Goal: Find specific page/section: Find specific page/section

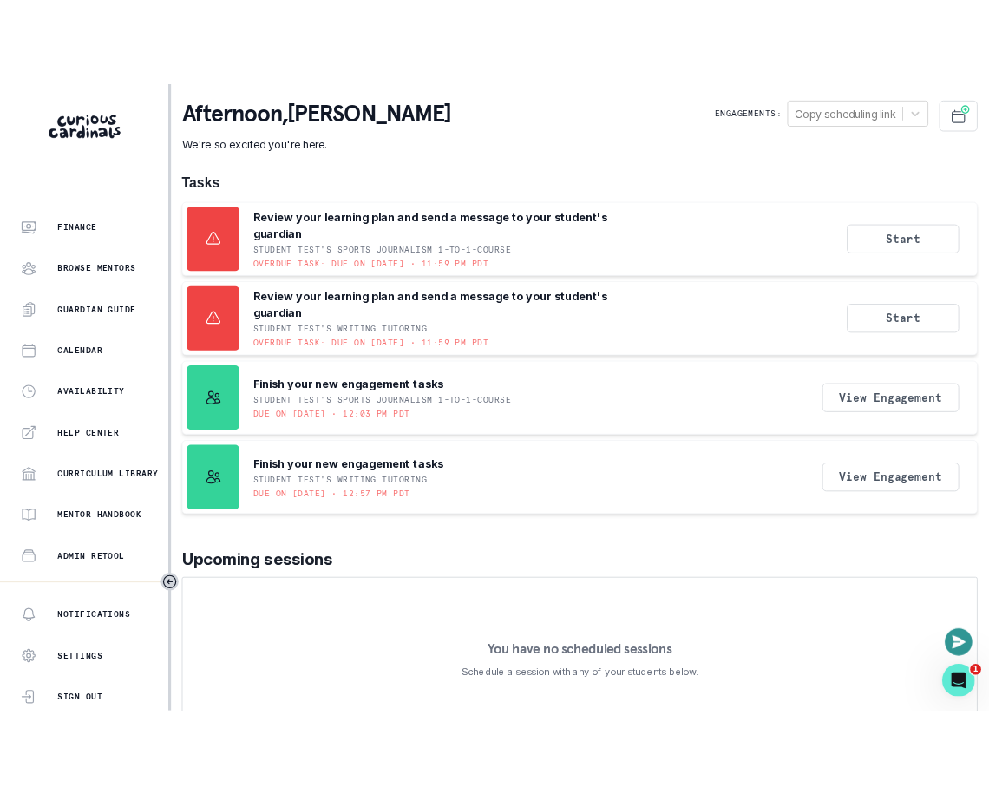
scroll to position [322, 0]
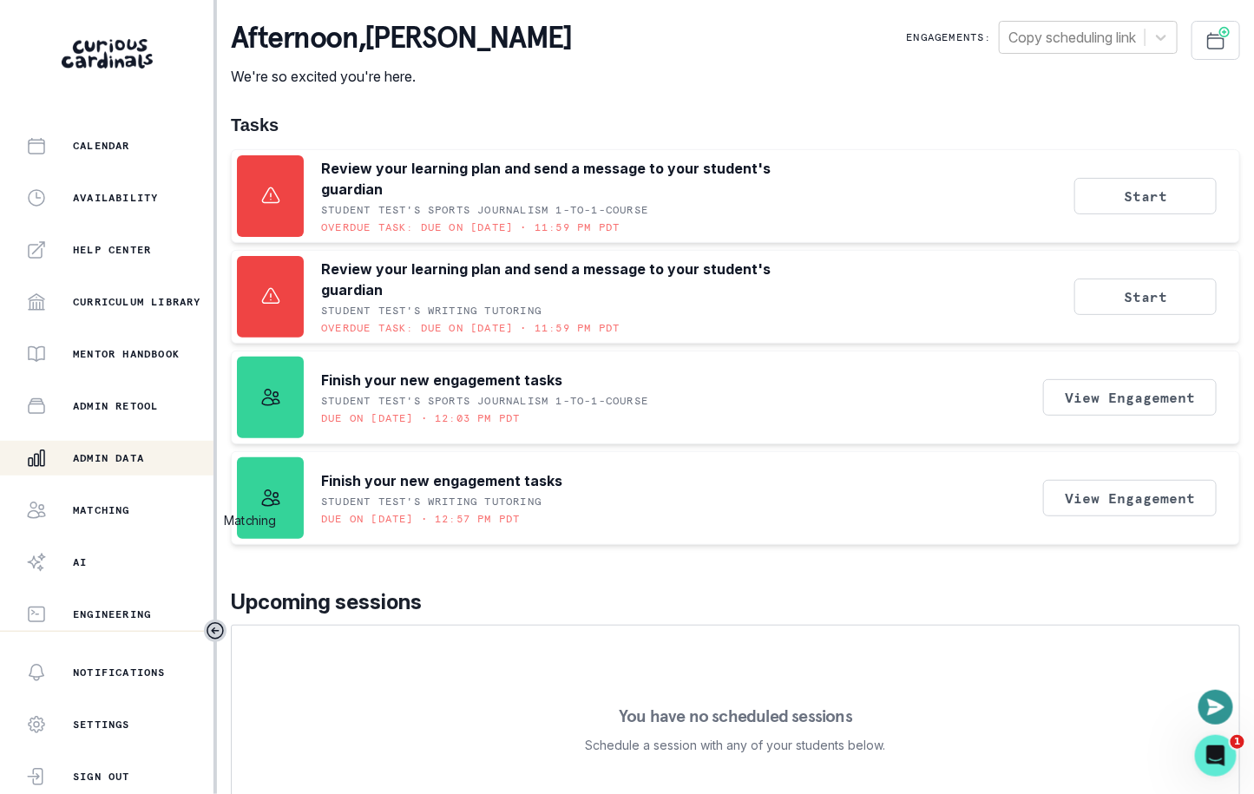
click at [156, 460] on div "Admin Data" at bounding box center [119, 458] width 187 height 21
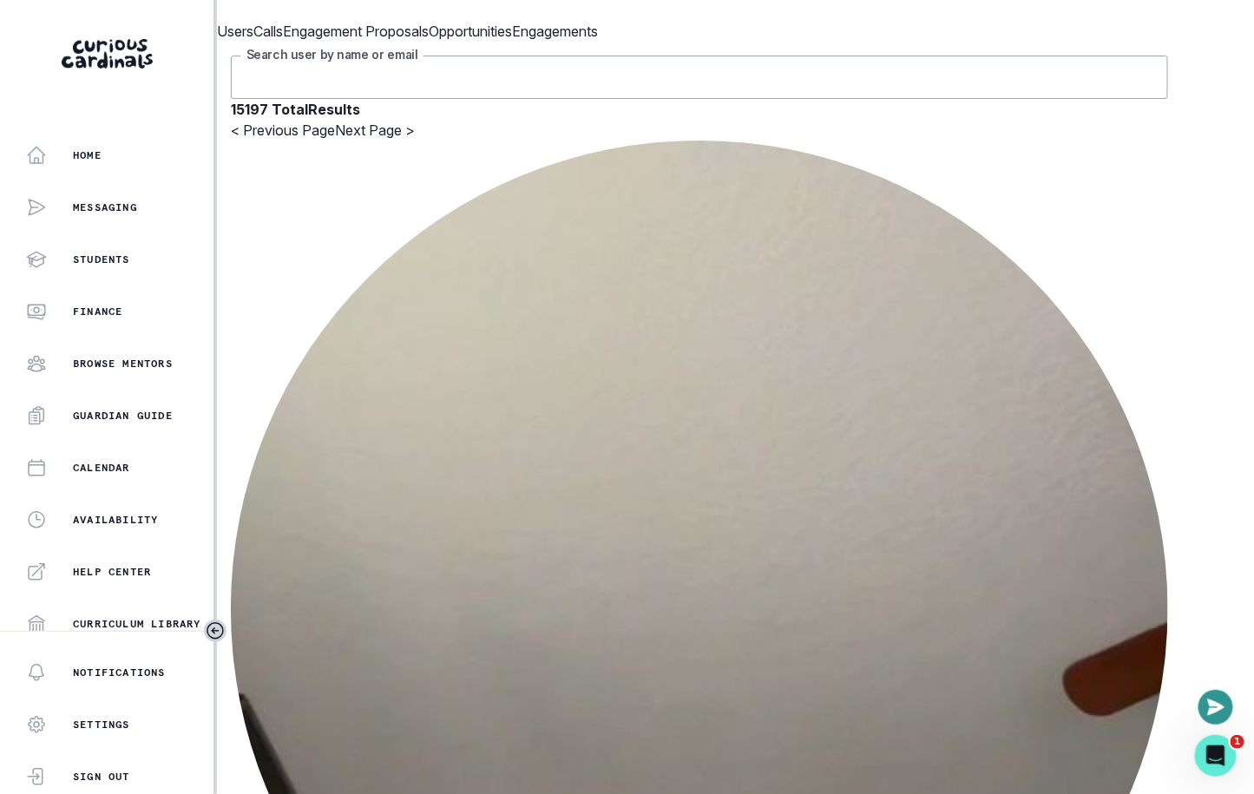
click at [555, 99] on input "Search user by name or email" at bounding box center [699, 77] width 937 height 43
paste input "[PERSON_NAME]"
type input "[PERSON_NAME]"
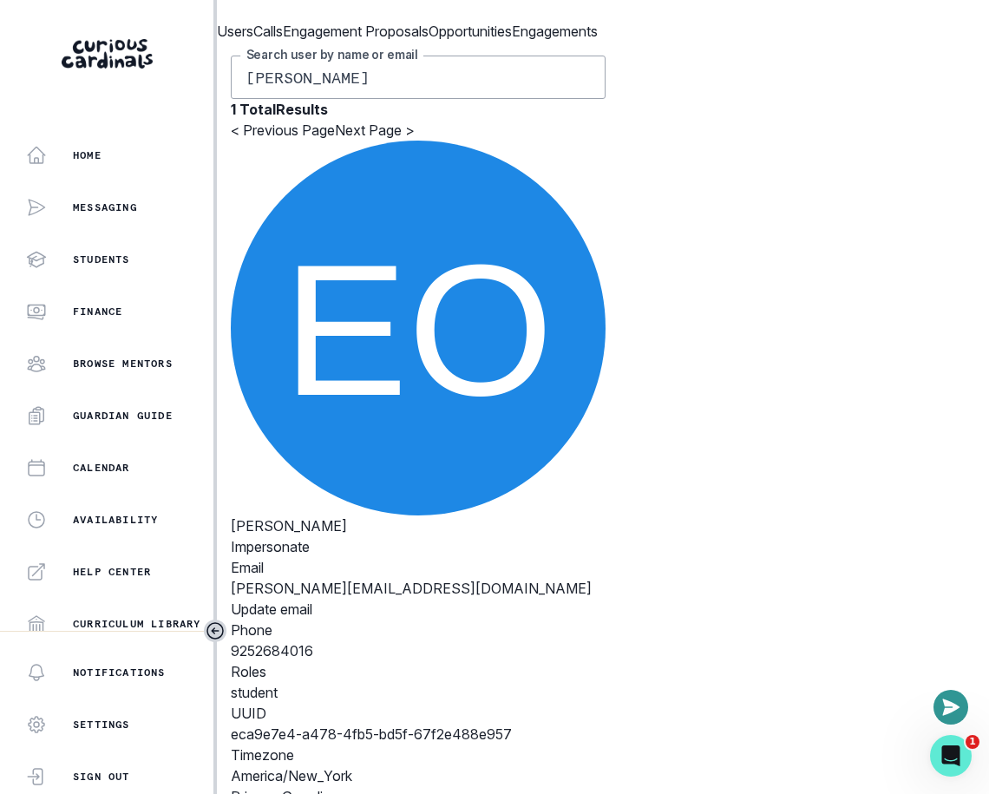
click at [347, 515] on button "[PERSON_NAME]" at bounding box center [289, 525] width 116 height 21
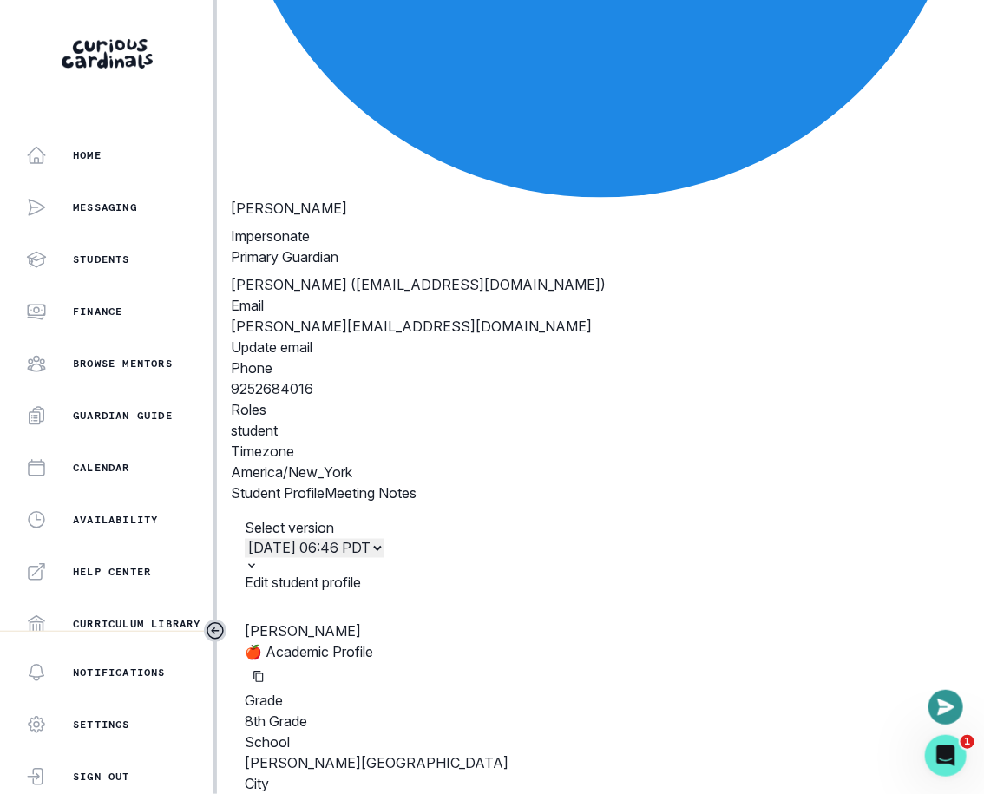
scroll to position [600, 0]
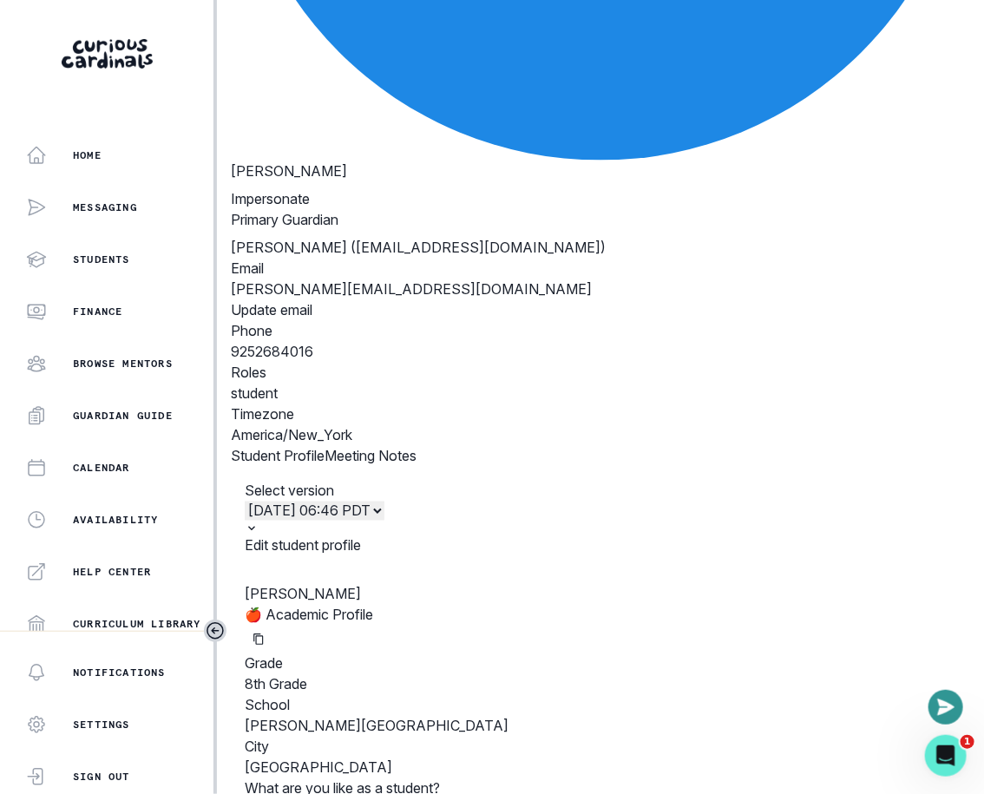
drag, startPoint x: 602, startPoint y: 293, endPoint x: 288, endPoint y: 255, distance: 316.5
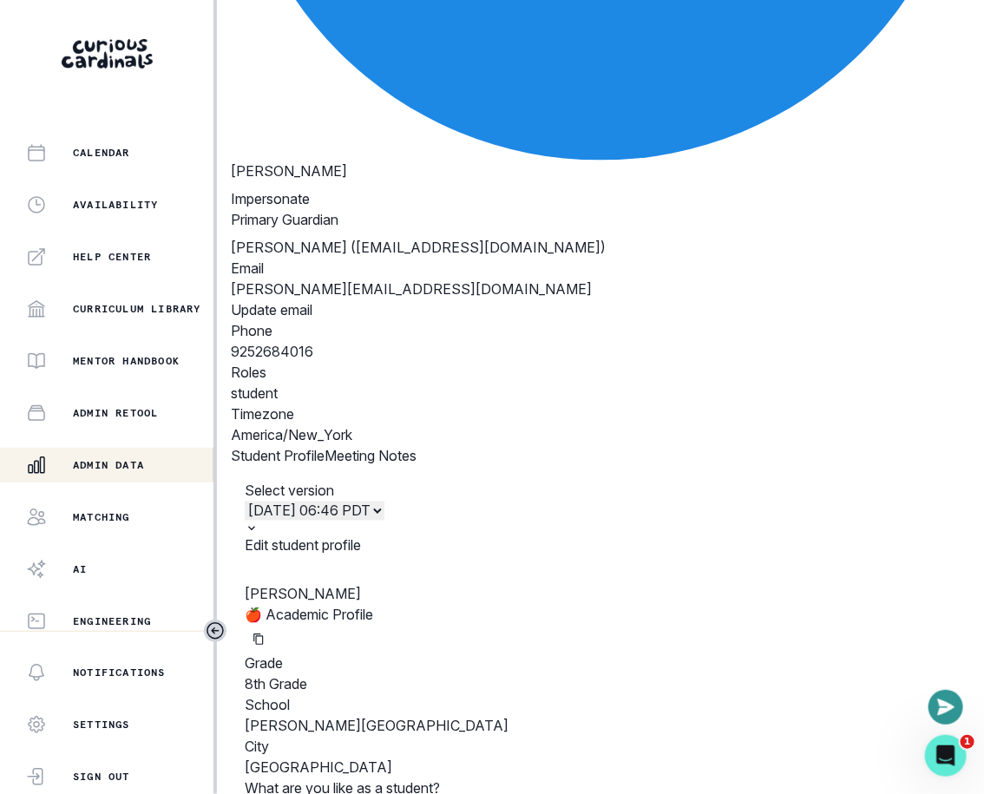
scroll to position [322, 0]
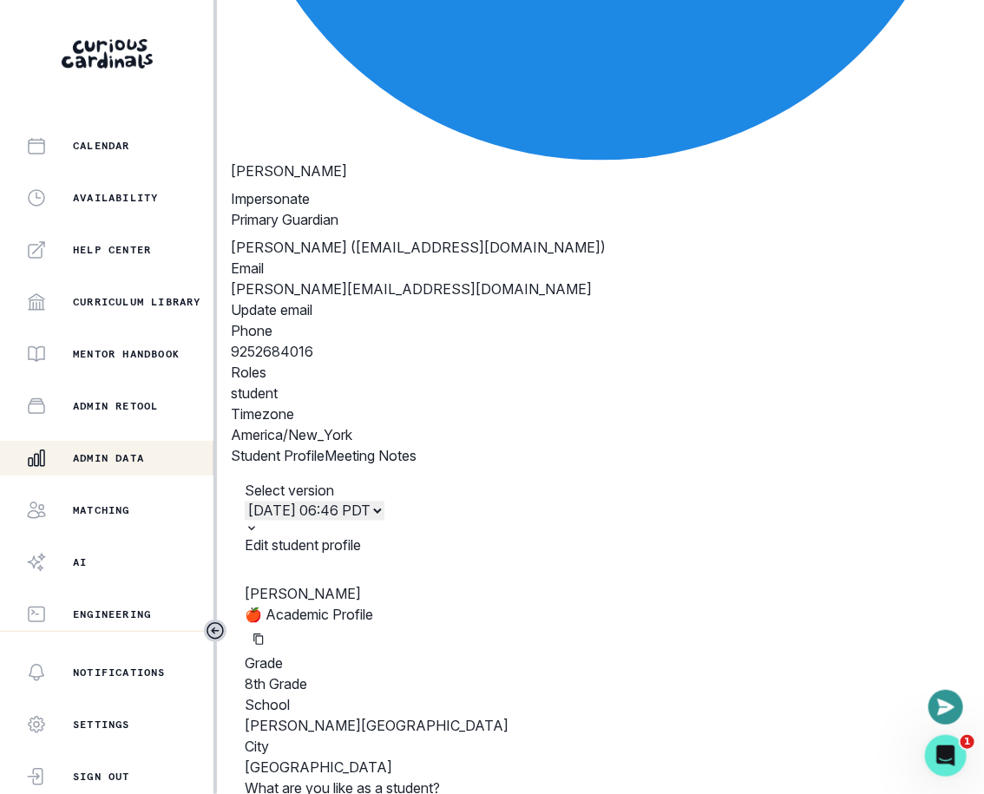
click at [414, 716] on p "[PERSON_NAME][GEOGRAPHIC_DATA]" at bounding box center [601, 726] width 712 height 21
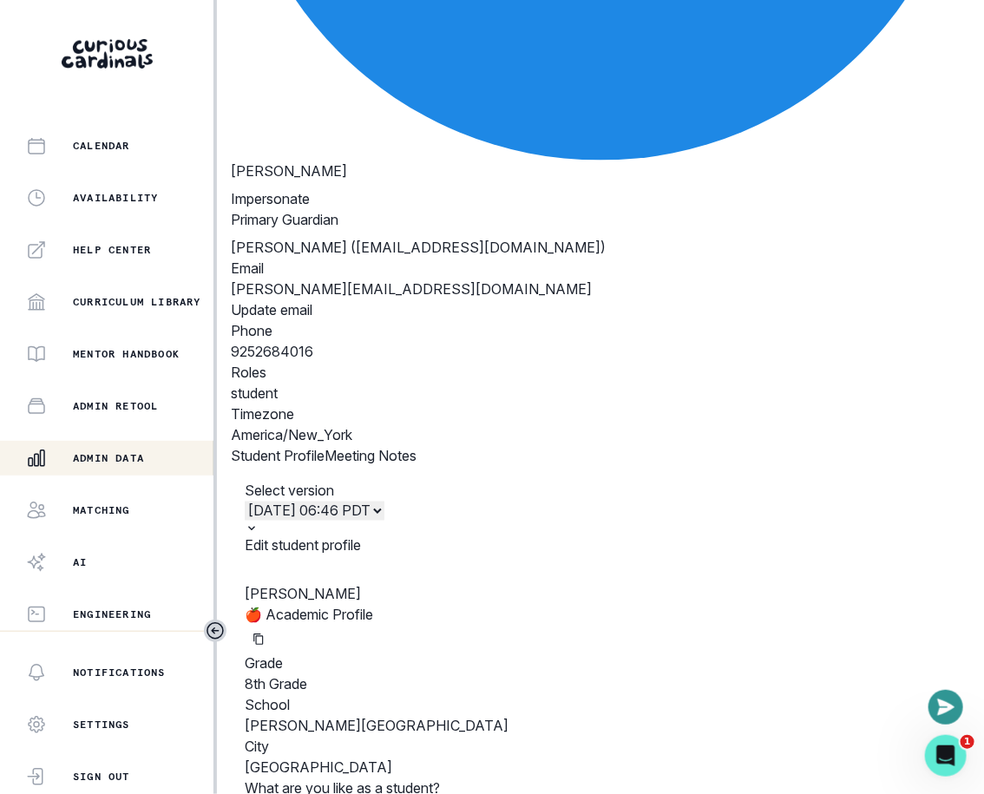
click at [414, 716] on p "[PERSON_NAME][GEOGRAPHIC_DATA]" at bounding box center [601, 726] width 712 height 21
